Goal: Task Accomplishment & Management: Manage account settings

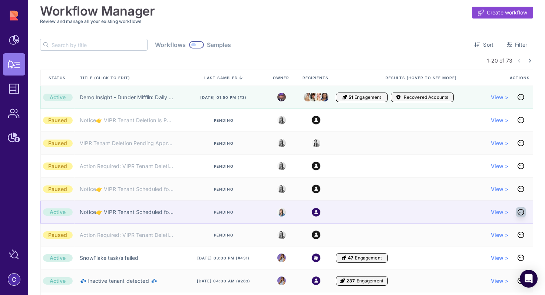
click at [524, 212] on icon at bounding box center [520, 212] width 7 height 0
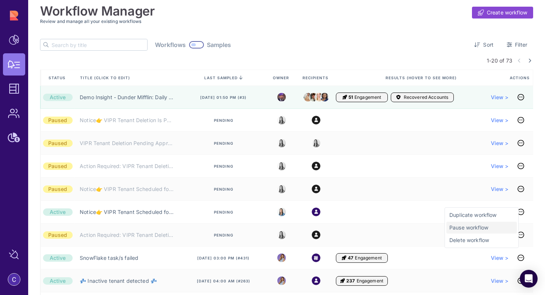
click at [485, 231] on span "Pause workflow" at bounding box center [481, 227] width 64 height 7
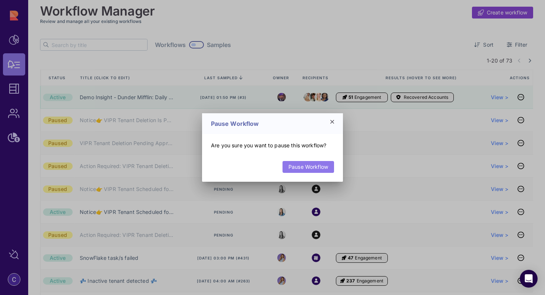
click at [323, 168] on link "Pause Workflow" at bounding box center [308, 167] width 52 height 12
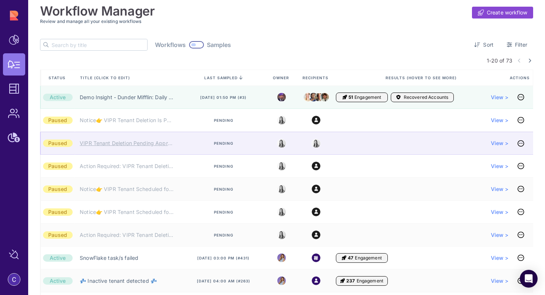
click at [153, 145] on link "VIPR Tenant Deletion Pending Approval - BizOps Escalation" at bounding box center [127, 143] width 95 height 7
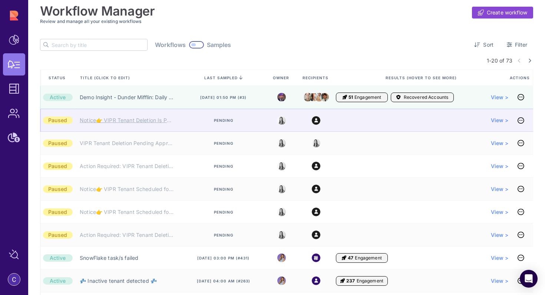
click at [154, 119] on link "Notice👉 VIPR Tenant Deletion Is Pending Approval" at bounding box center [127, 120] width 95 height 7
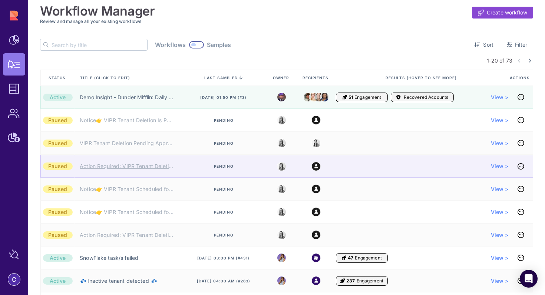
click at [142, 167] on link "Action Required: VIPR Tenant Deletion Pending Your Team's Approval" at bounding box center [127, 166] width 95 height 7
click at [524, 167] on icon at bounding box center [520, 166] width 7 height 0
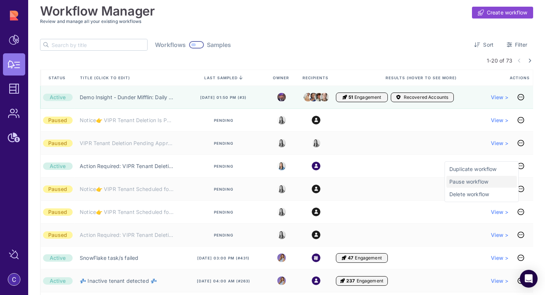
click at [493, 181] on span "Pause workflow" at bounding box center [481, 181] width 64 height 7
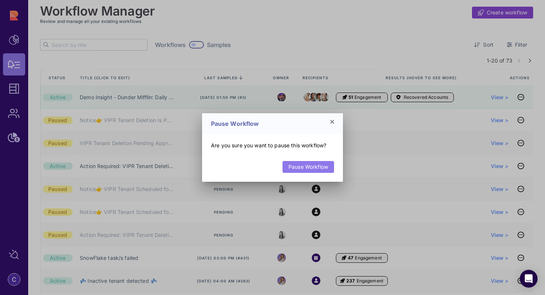
click at [325, 169] on link "Pause Workflow" at bounding box center [308, 167] width 52 height 12
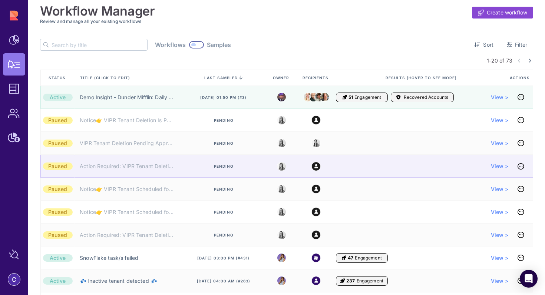
click at [143, 170] on div "Action Required: VIPR Tenant Deletion Pending Your Team's Approval" at bounding box center [128, 166] width 109 height 23
click at [148, 168] on link "Action Required: VIPR Tenant Deletion Pending Your Team's Approval" at bounding box center [127, 166] width 95 height 7
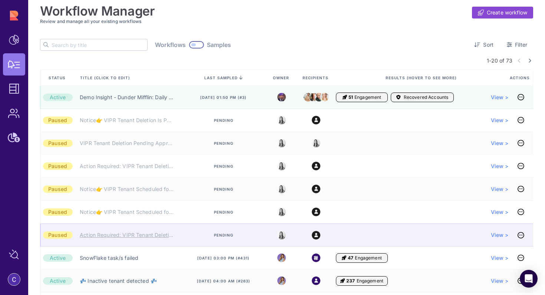
click at [140, 235] on link "Action Required: VIPR Tenant Deletion Pending Your Approval" at bounding box center [127, 235] width 95 height 7
click at [152, 238] on link "Action Required: VIPR Tenant Deletion Pending Your Approval" at bounding box center [127, 235] width 95 height 7
click at [120, 237] on link "Action Required: VIPR Tenant Deletion Pending Your Approval" at bounding box center [127, 235] width 95 height 7
click at [524, 236] on icon at bounding box center [520, 235] width 7 height 0
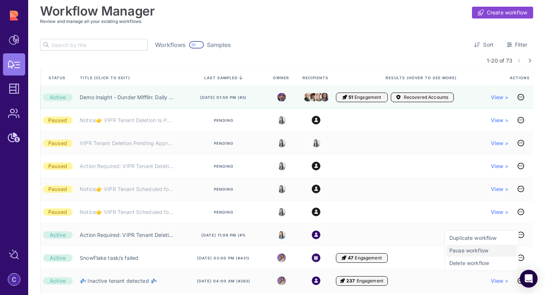
click at [470, 254] on span "Pause workflow" at bounding box center [481, 250] width 64 height 7
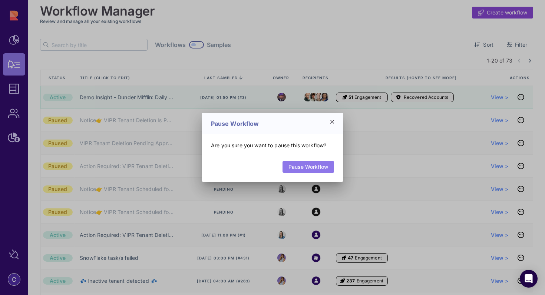
click at [328, 170] on link "Pause Workflow" at bounding box center [308, 167] width 52 height 12
